Goal: Task Accomplishment & Management: Manage account settings

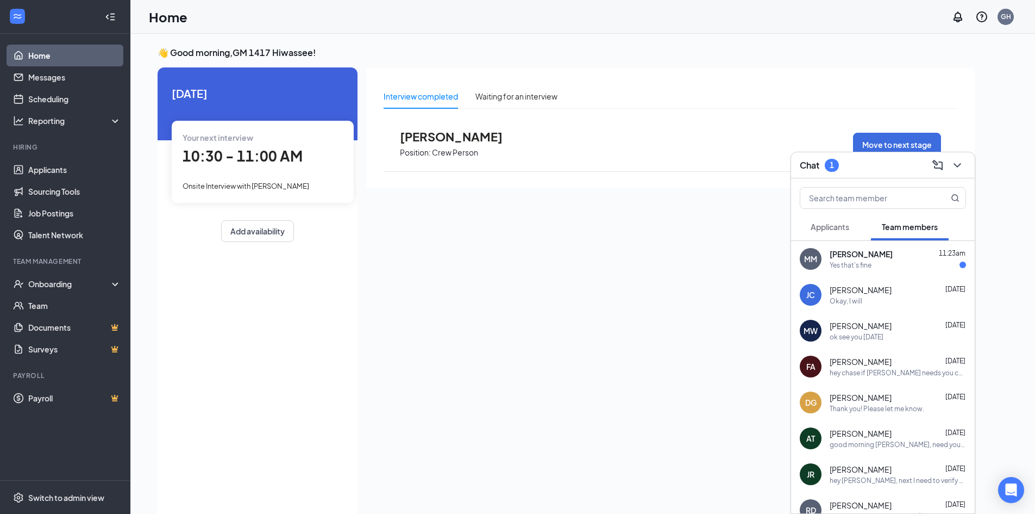
click at [891, 265] on div "Yes that's fine" at bounding box center [898, 264] width 136 height 9
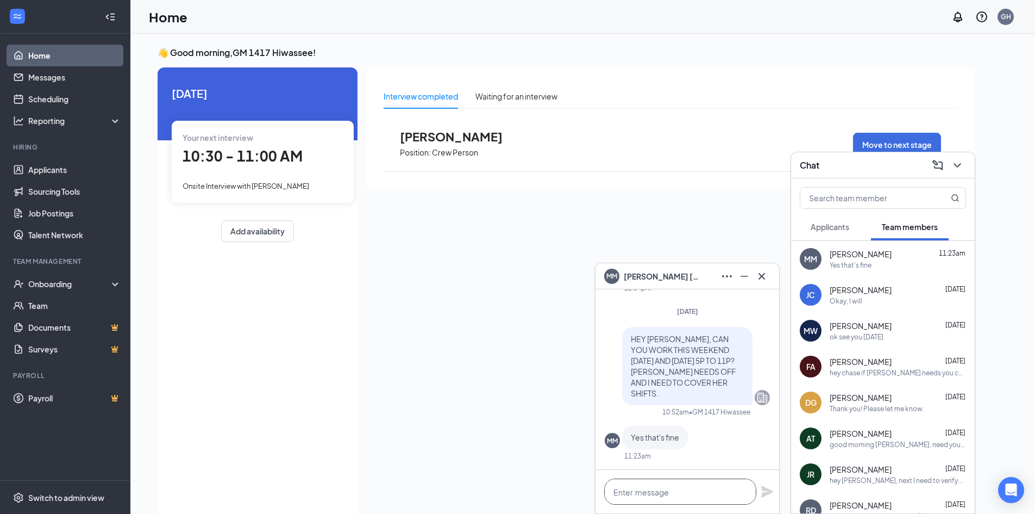
click at [702, 491] on textarea at bounding box center [680, 491] width 152 height 26
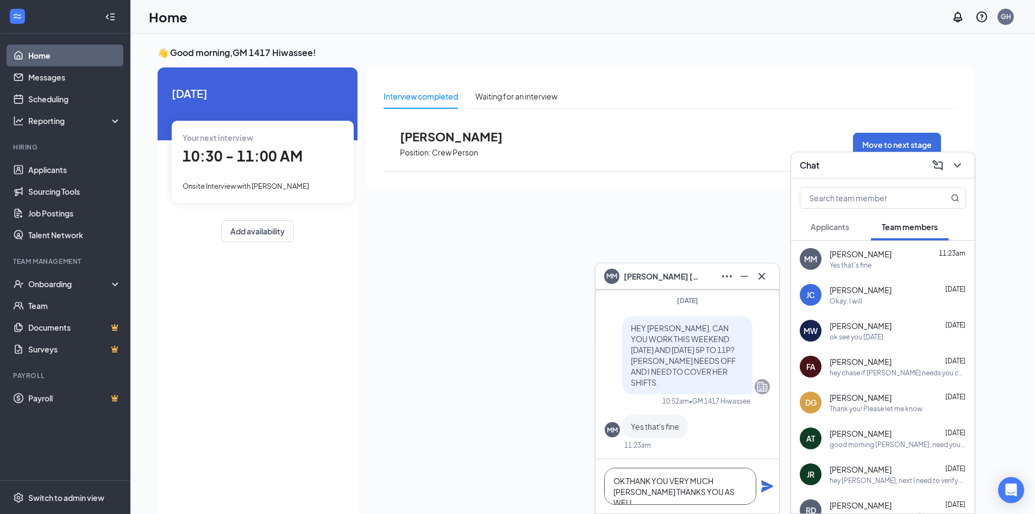
type textarea "OK THANK YOU VERY MUCH [PERSON_NAME] THANKS YOU AS WELL"
click at [766, 487] on icon "Plane" at bounding box center [767, 486] width 12 height 12
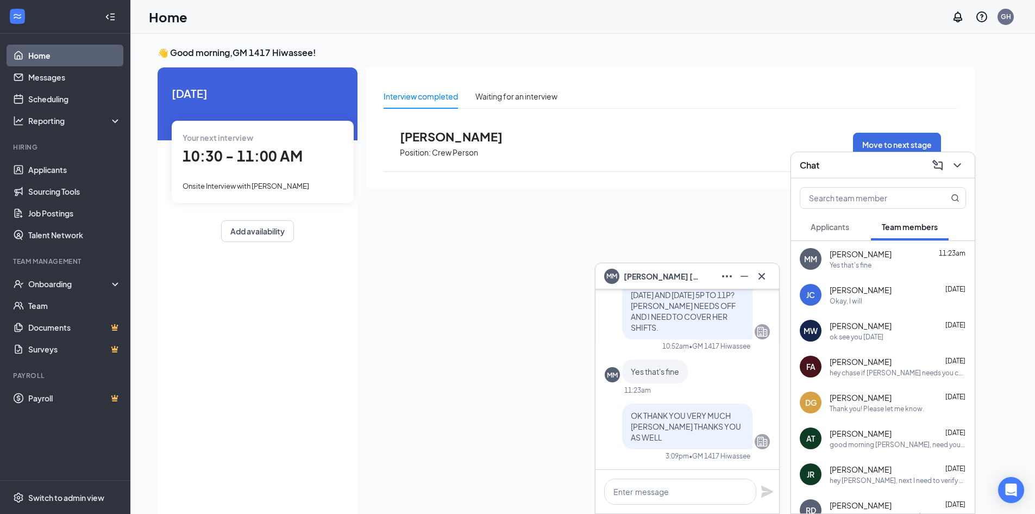
scroll to position [0, 0]
click at [960, 161] on icon "ChevronDown" at bounding box center [957, 165] width 13 height 13
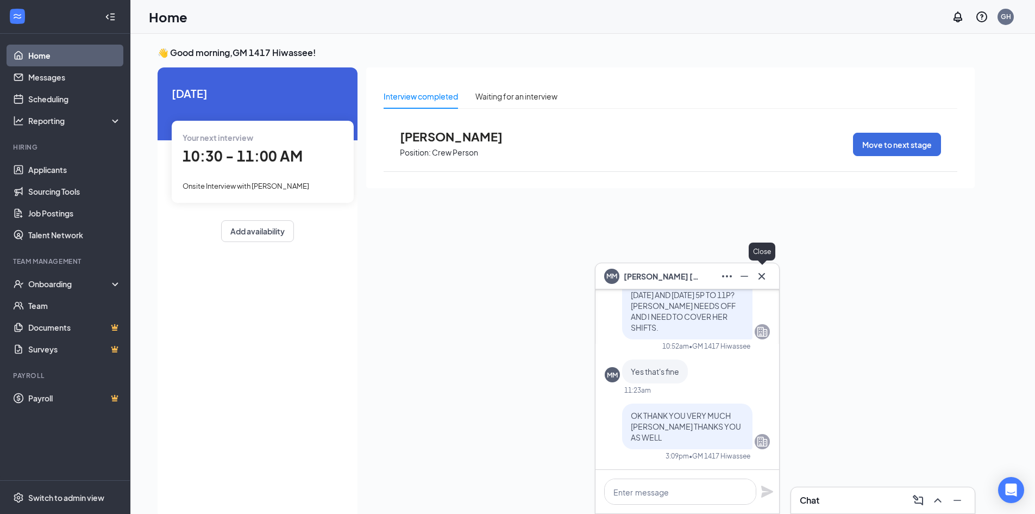
click at [762, 279] on icon "Cross" at bounding box center [761, 276] width 13 height 13
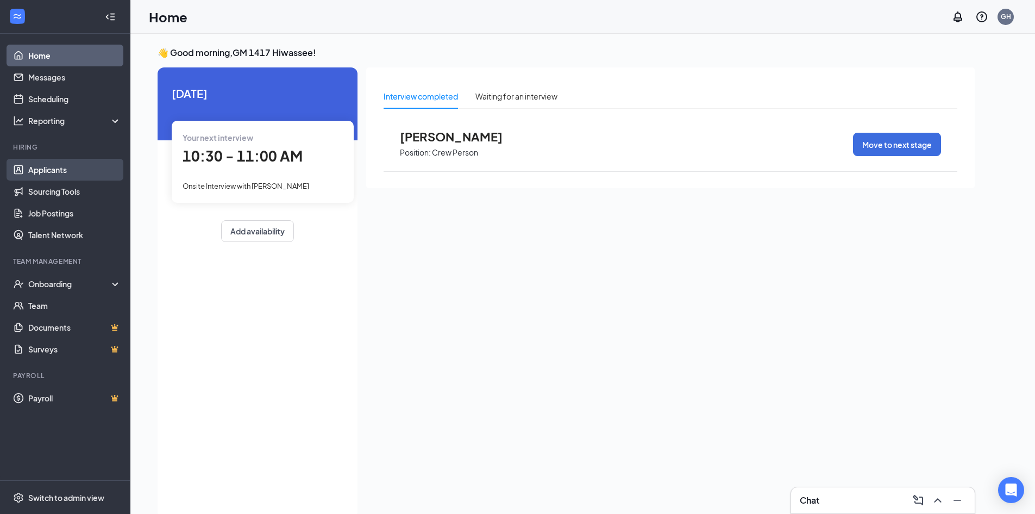
click at [62, 170] on link "Applicants" at bounding box center [74, 170] width 93 height 22
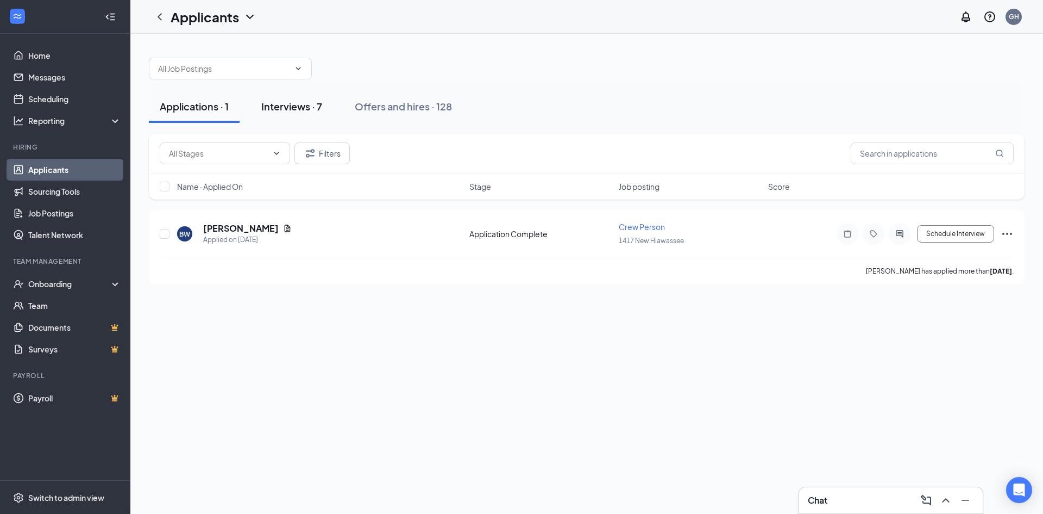
click at [299, 103] on div "Interviews · 7" at bounding box center [291, 106] width 61 height 14
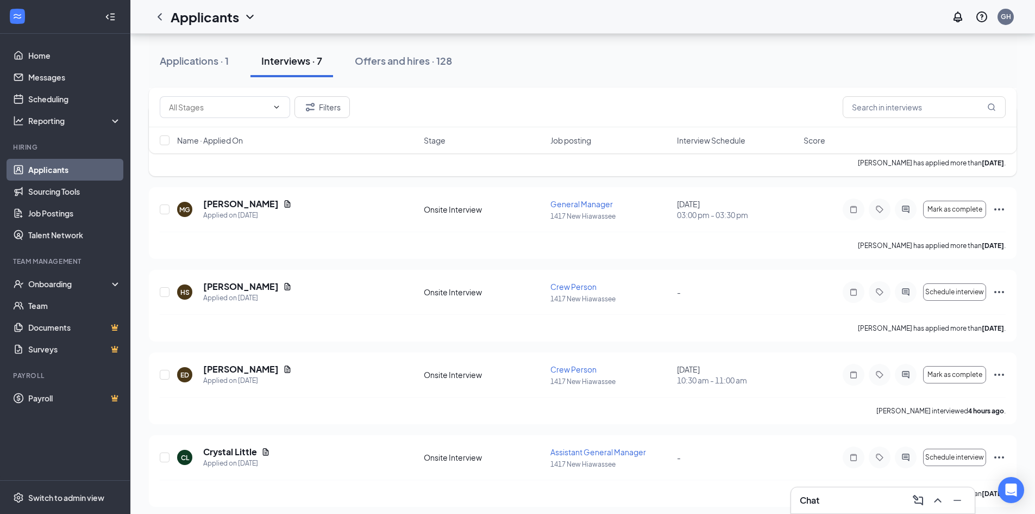
scroll to position [272, 0]
click at [1001, 373] on icon "Ellipses" at bounding box center [999, 373] width 13 height 13
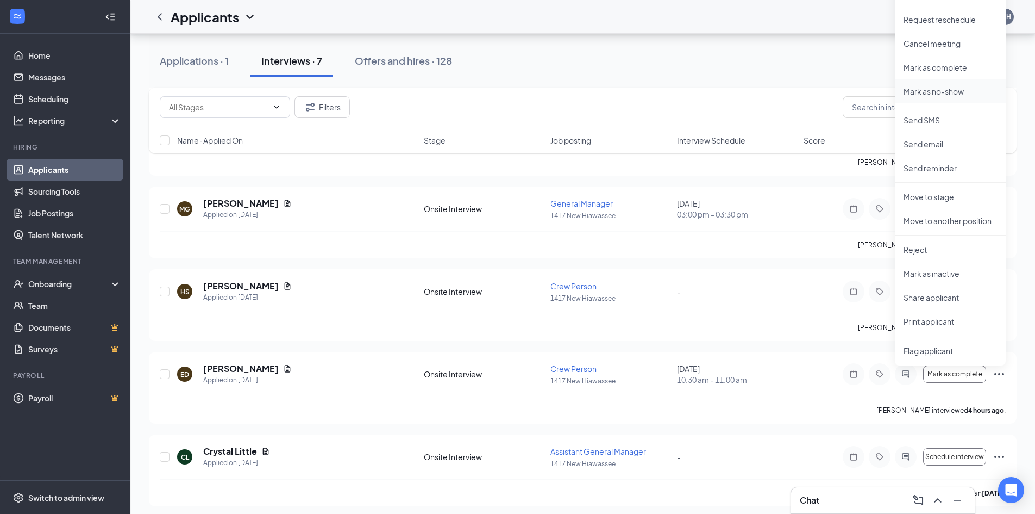
click at [945, 92] on p "Mark as no-show" at bounding box center [950, 91] width 93 height 11
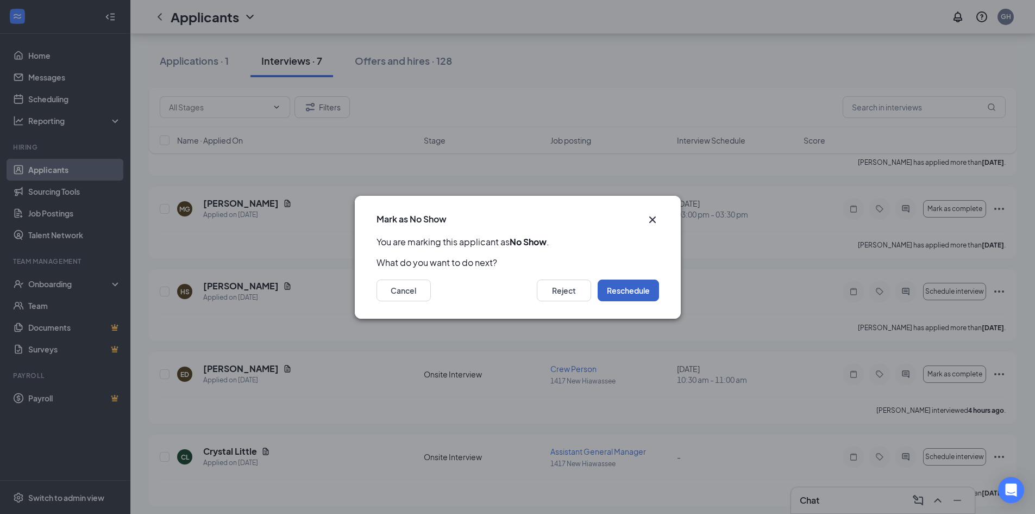
click at [635, 290] on button "Reschedule" at bounding box center [628, 290] width 61 height 22
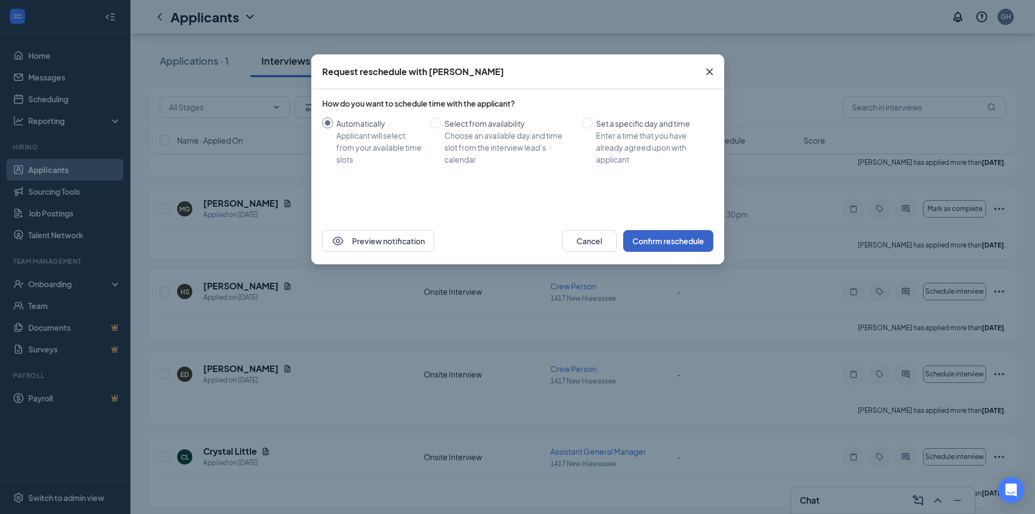
click at [660, 243] on button "Confirm reschedule" at bounding box center [668, 241] width 90 height 22
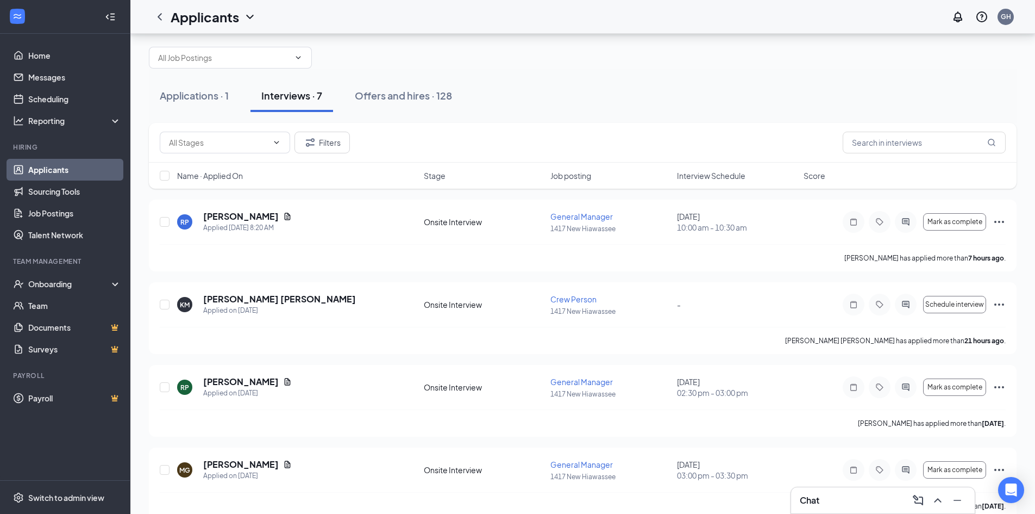
scroll to position [0, 0]
